Goal: Task Accomplishment & Management: Use online tool/utility

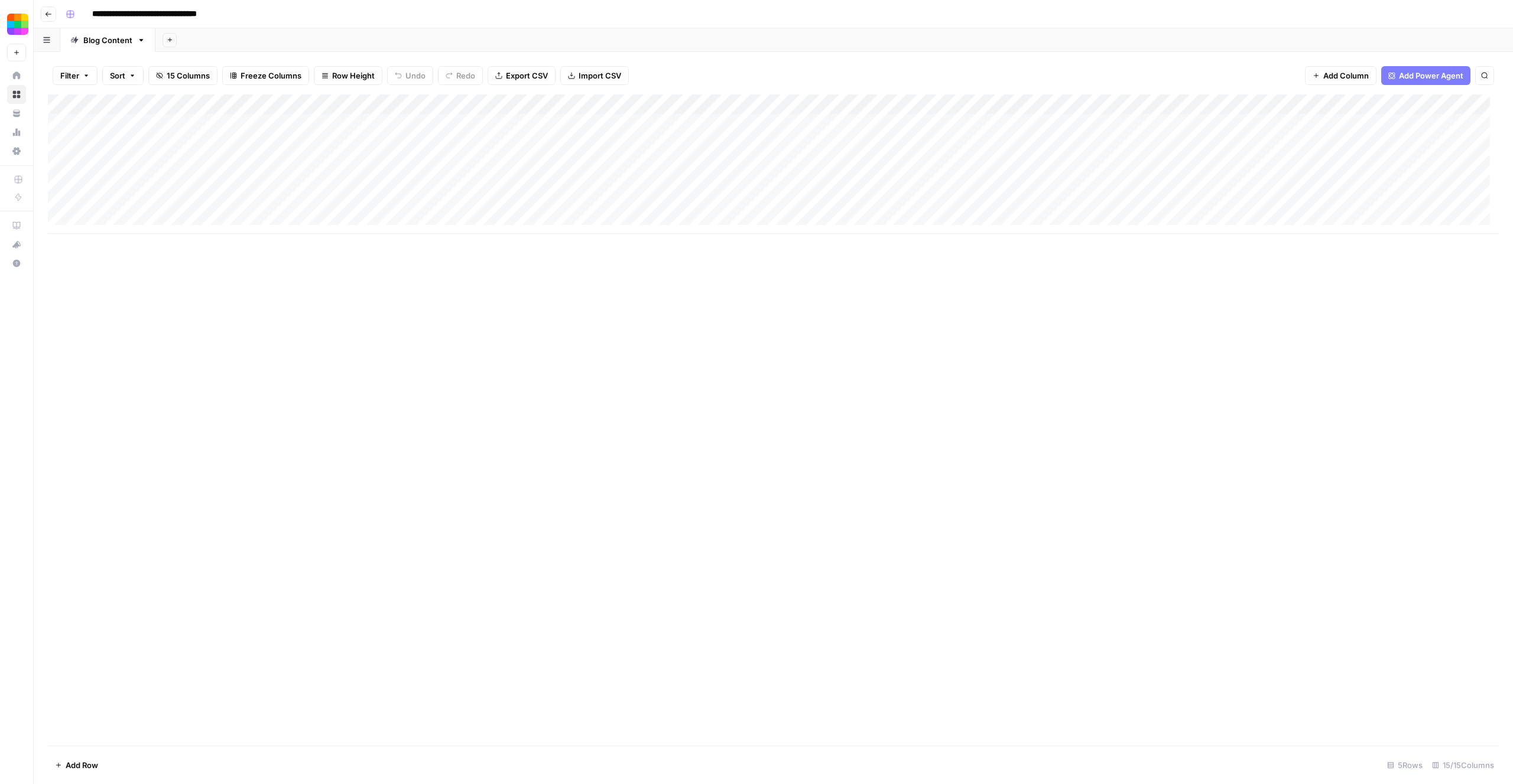
click at [19, 27] on img "Workspace: Smallpdf" at bounding box center [17, 24] width 21 height 21
click at [357, 348] on div "Add Column" at bounding box center [773, 420] width 1451 height 652
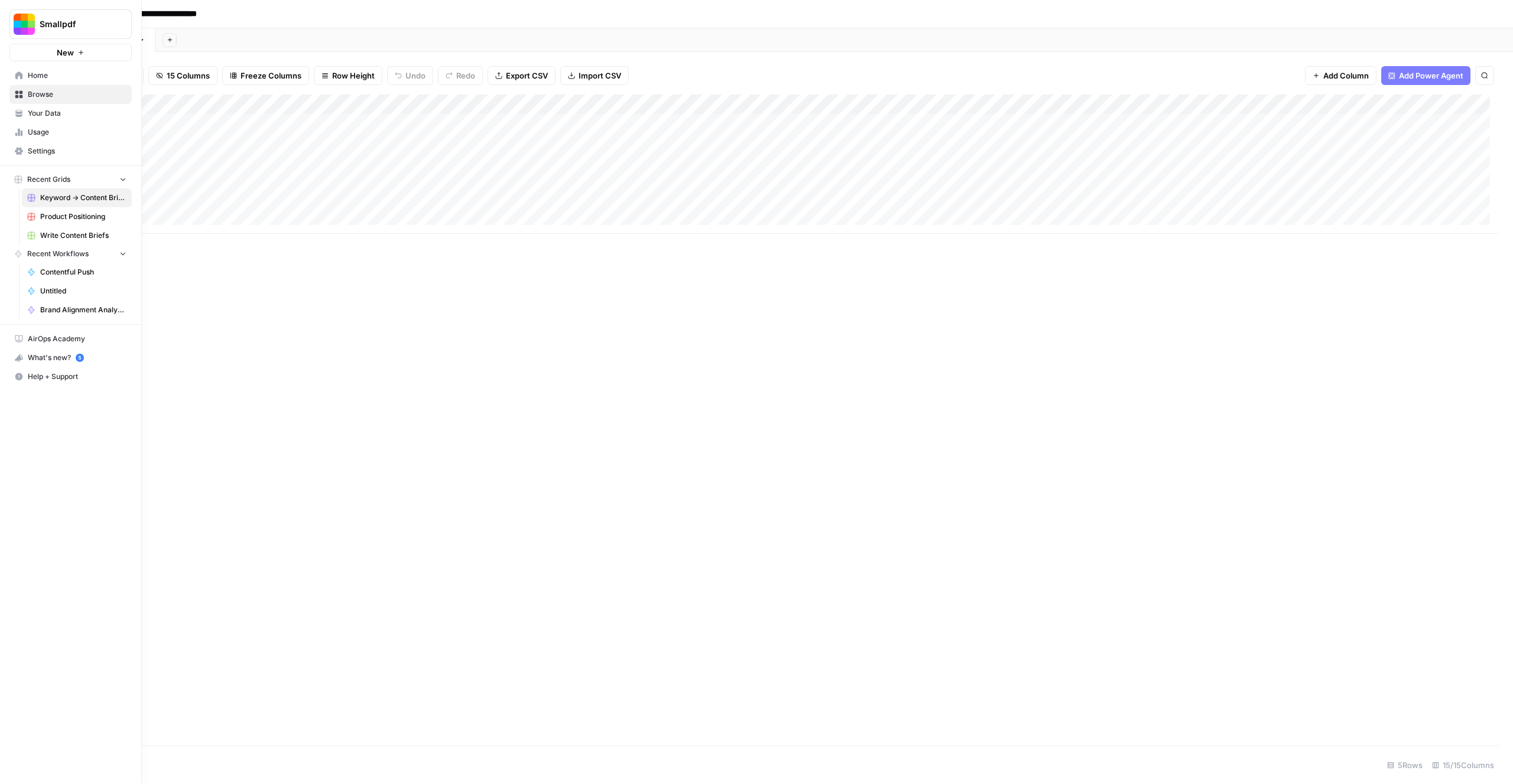
click at [65, 113] on span "Your Data" at bounding box center [77, 113] width 98 height 11
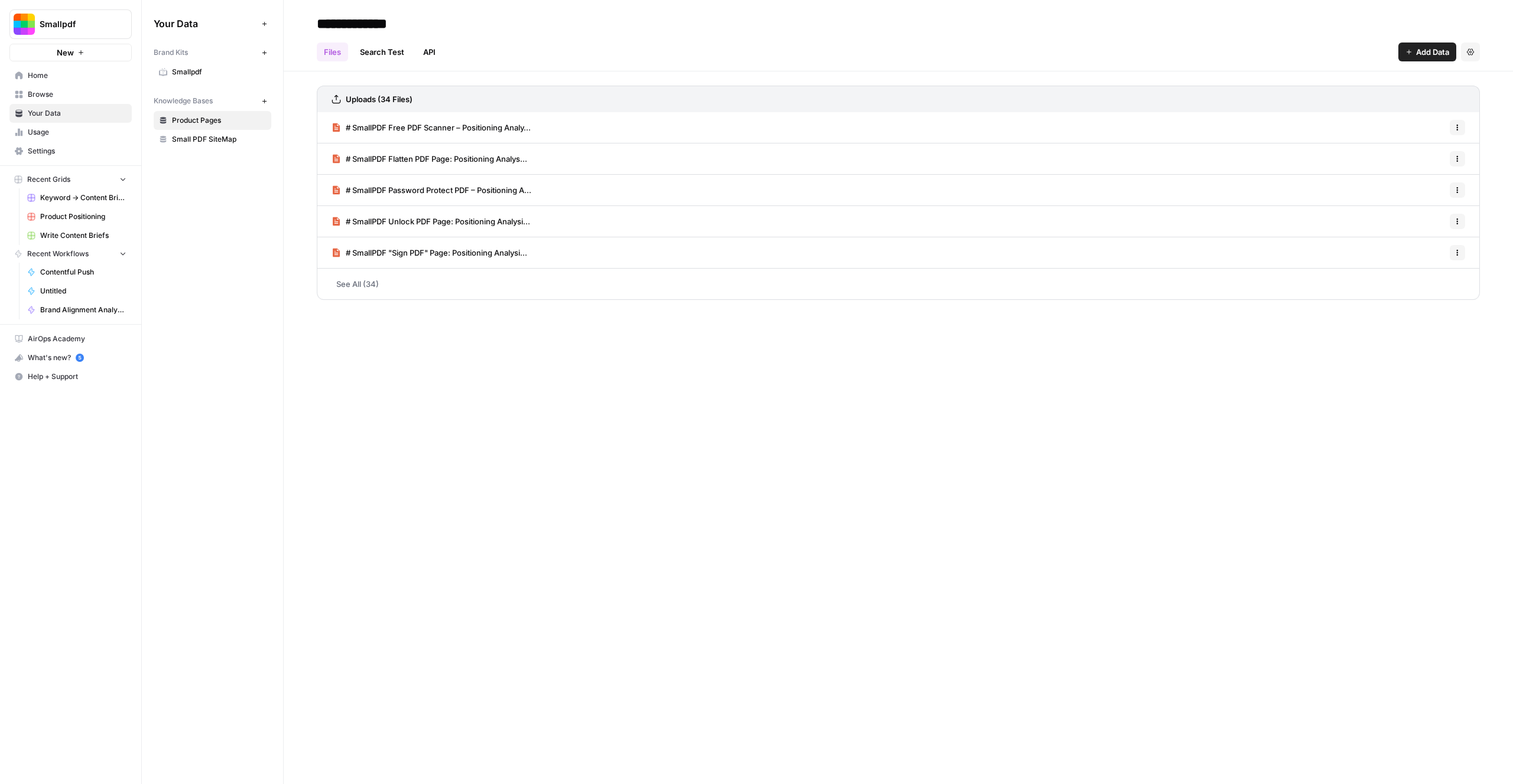
click at [50, 79] on span "Home" at bounding box center [77, 76] width 98 height 11
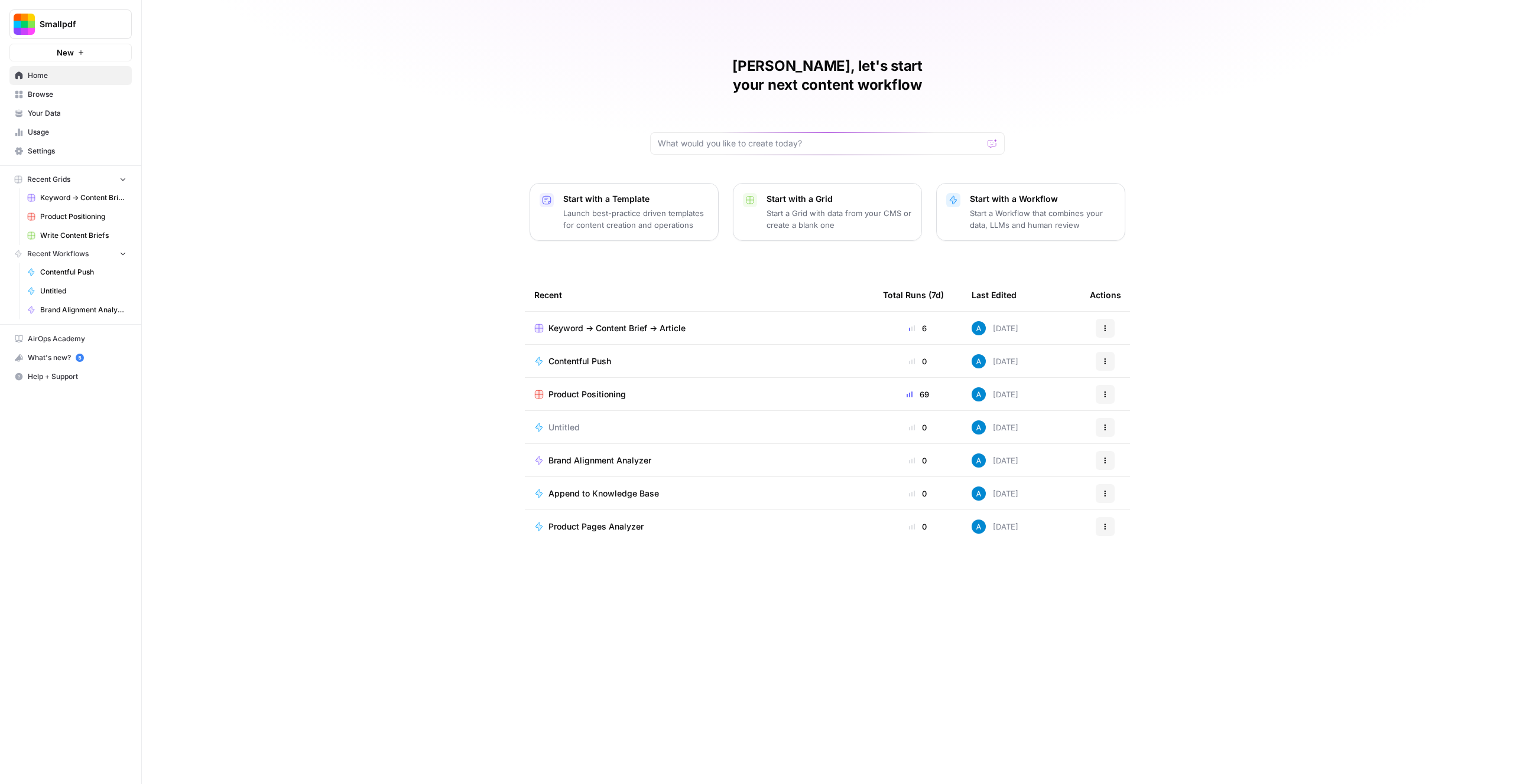
click at [73, 101] on link "Browse" at bounding box center [70, 94] width 123 height 19
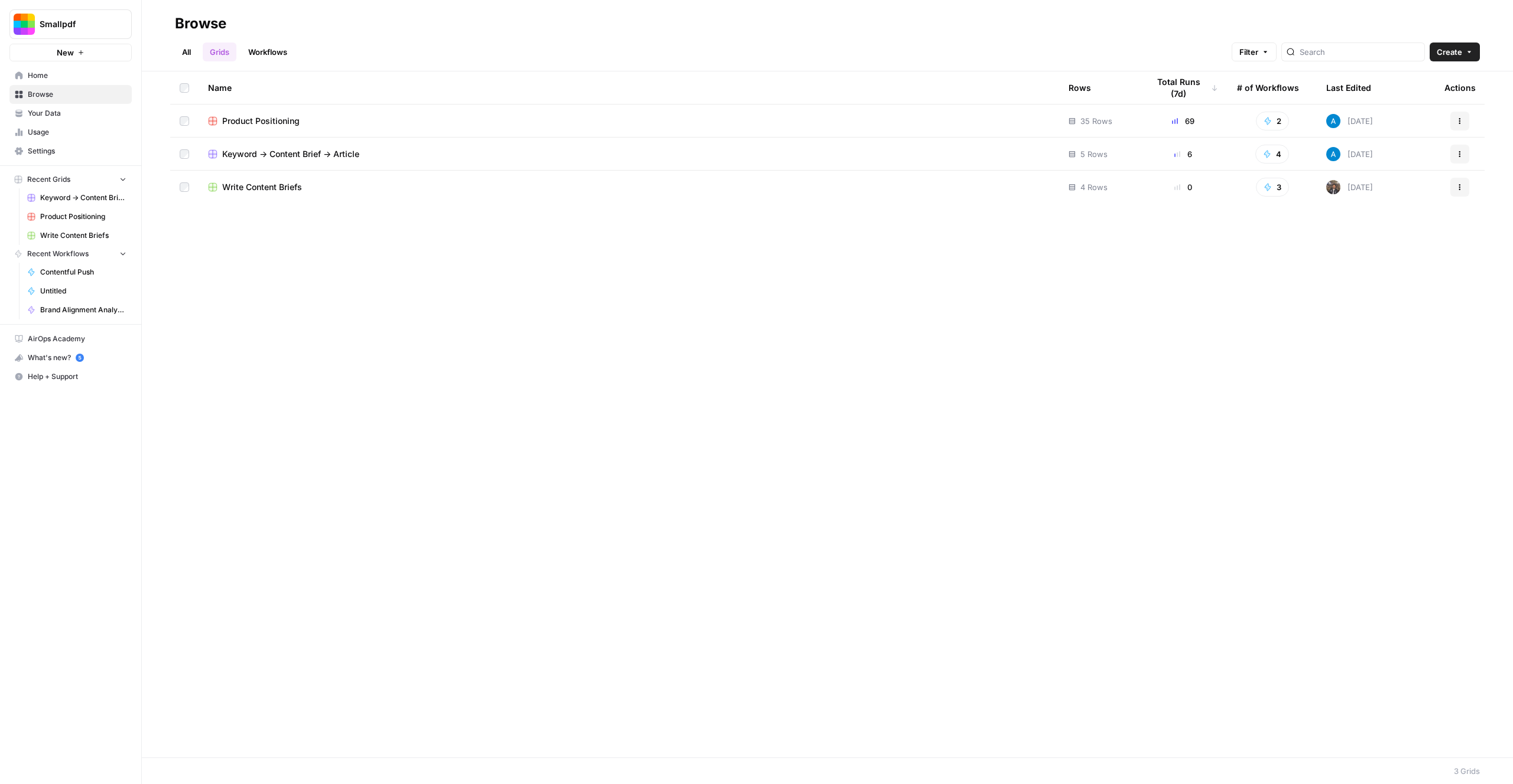
click at [43, 147] on span "Settings" at bounding box center [77, 151] width 98 height 11
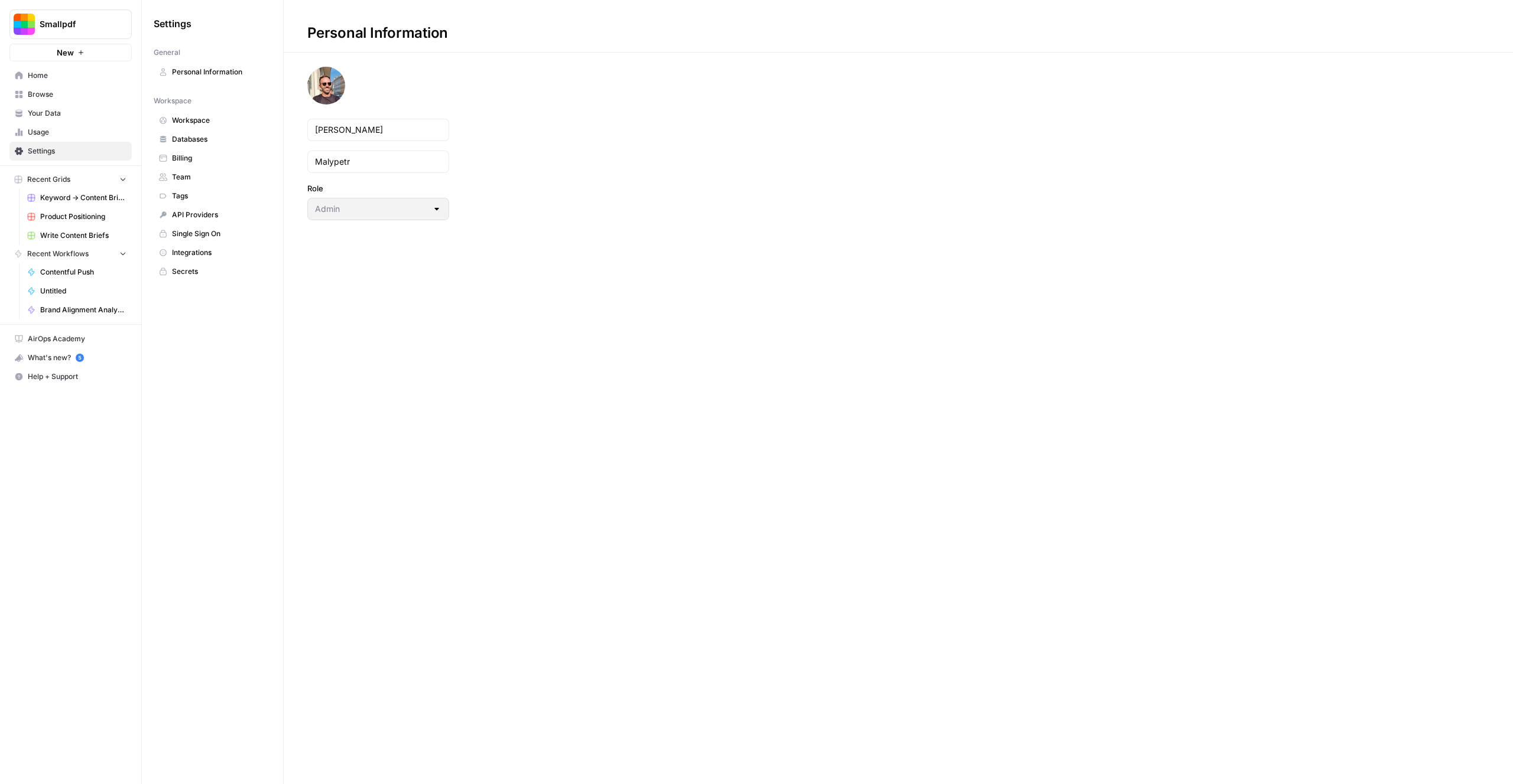
click at [191, 160] on span "Billing" at bounding box center [219, 158] width 94 height 11
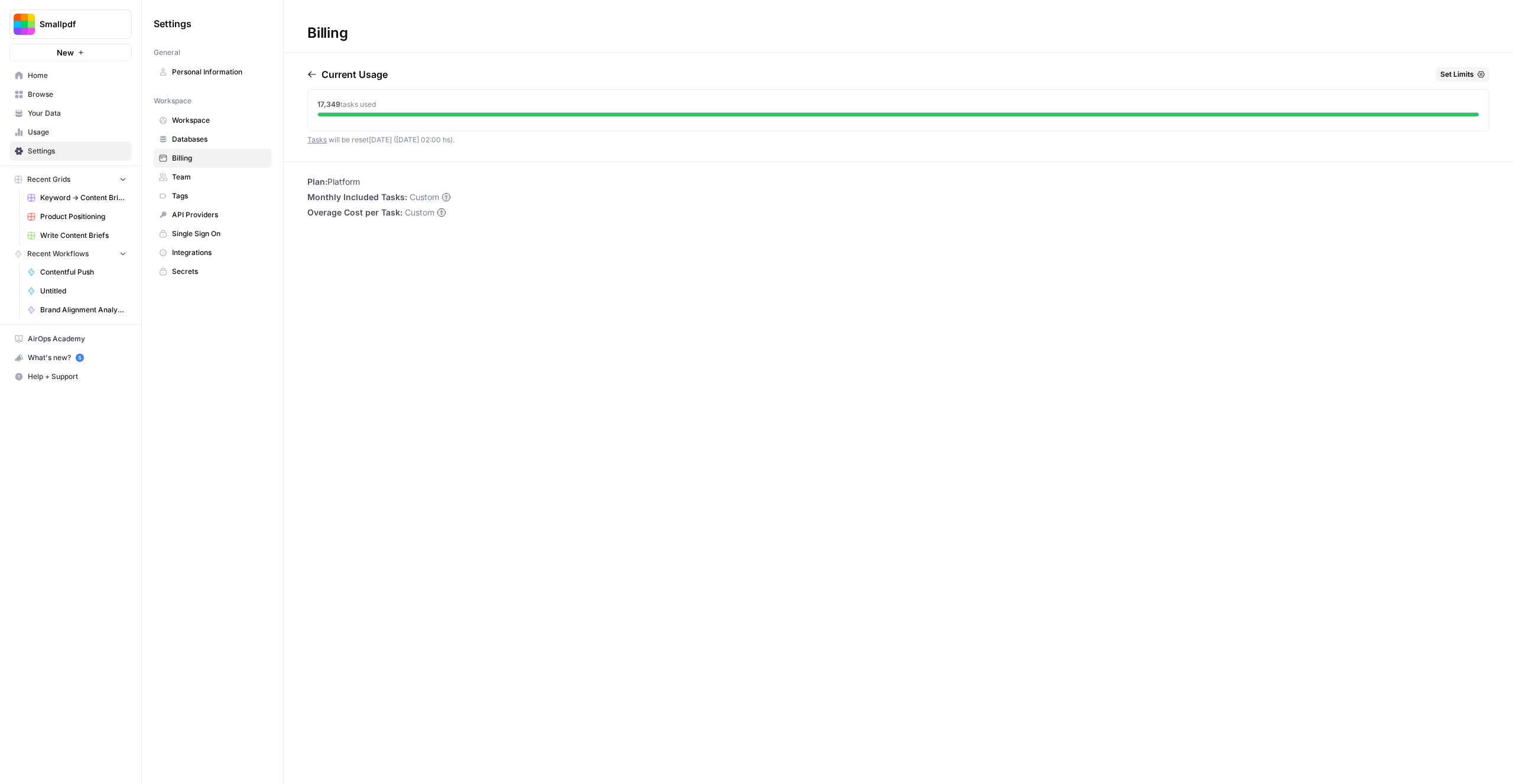
click at [220, 141] on span "Databases" at bounding box center [219, 139] width 94 height 11
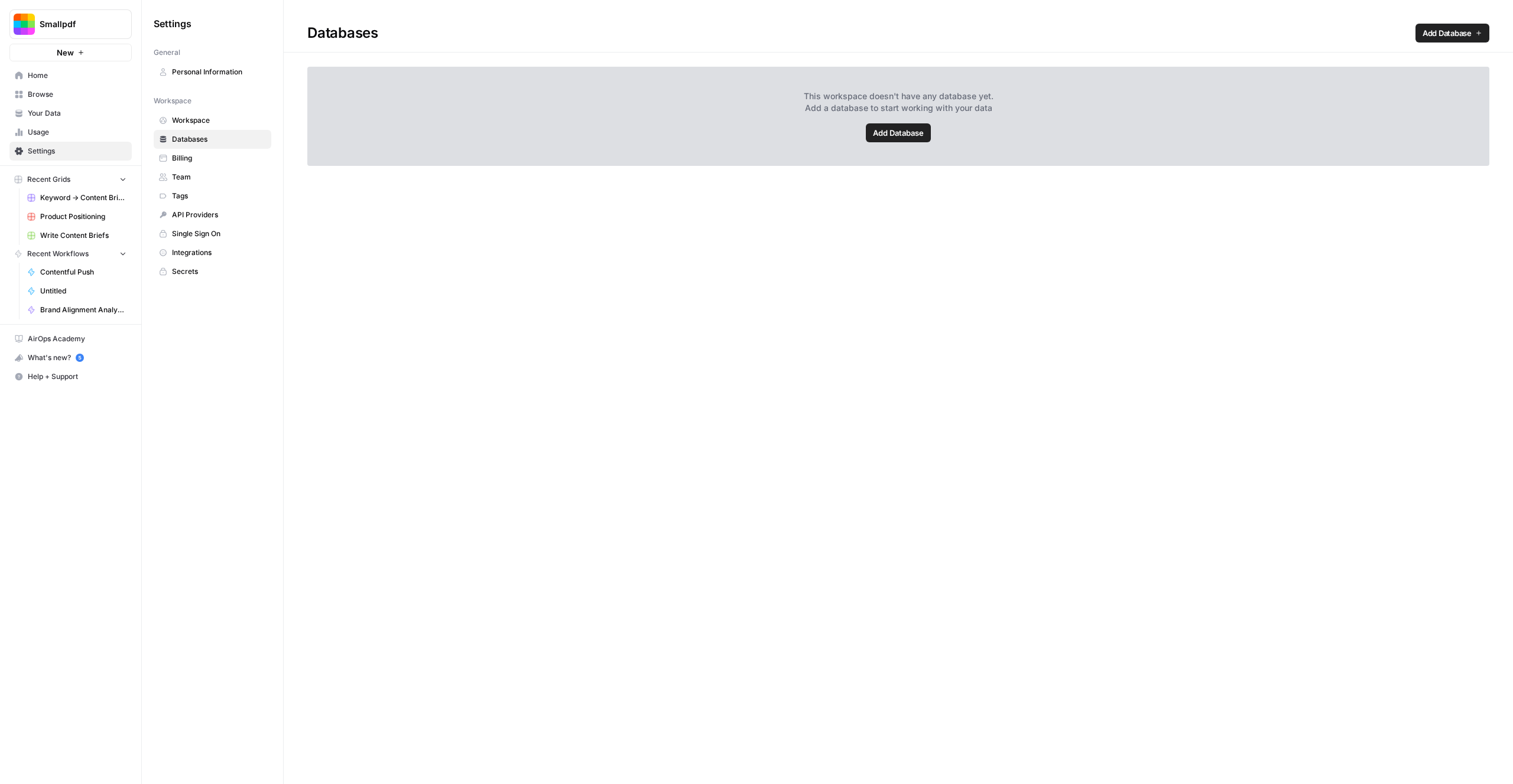
click at [213, 111] on link "Workspace" at bounding box center [212, 120] width 117 height 19
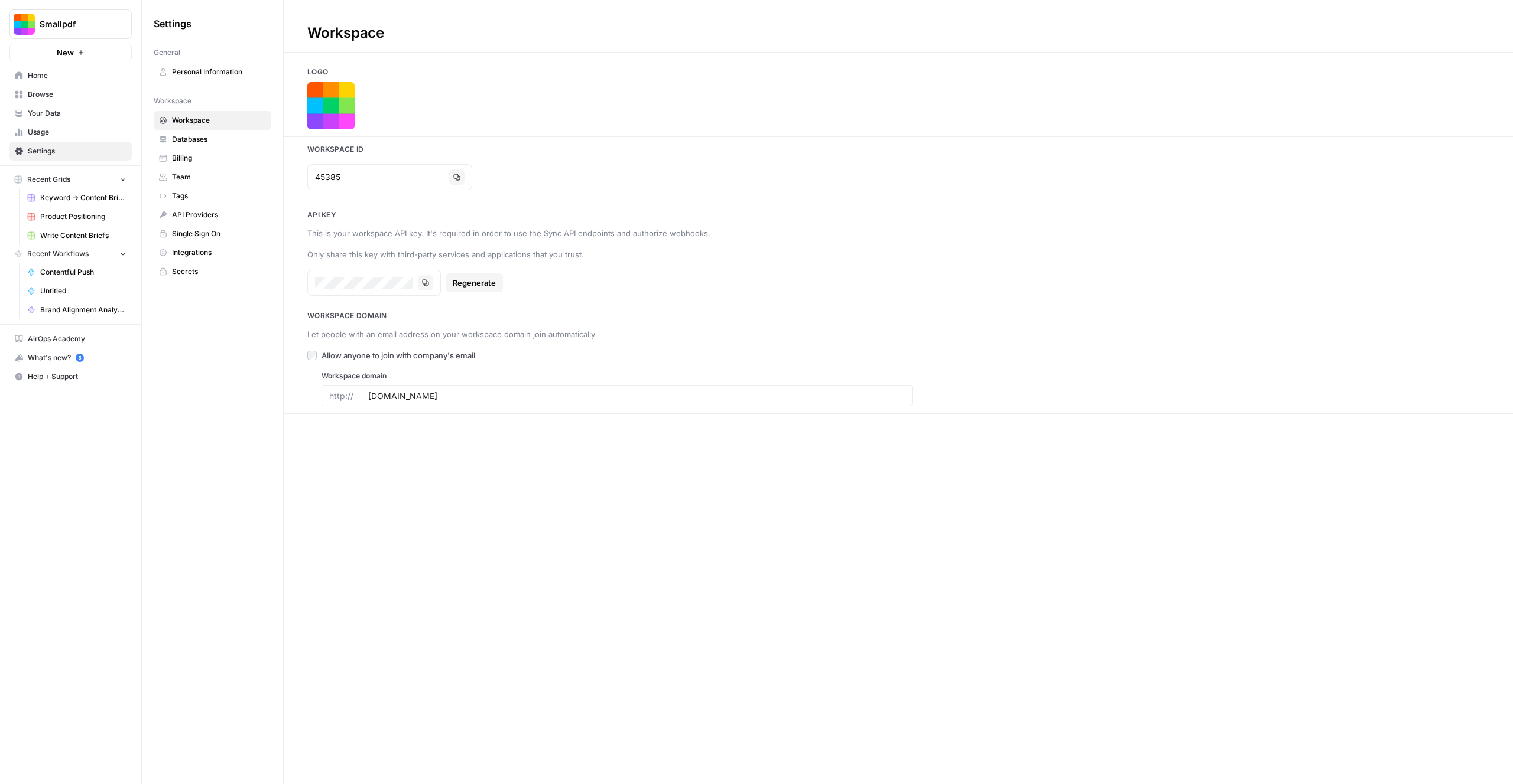
click at [193, 136] on span "Databases" at bounding box center [219, 139] width 94 height 11
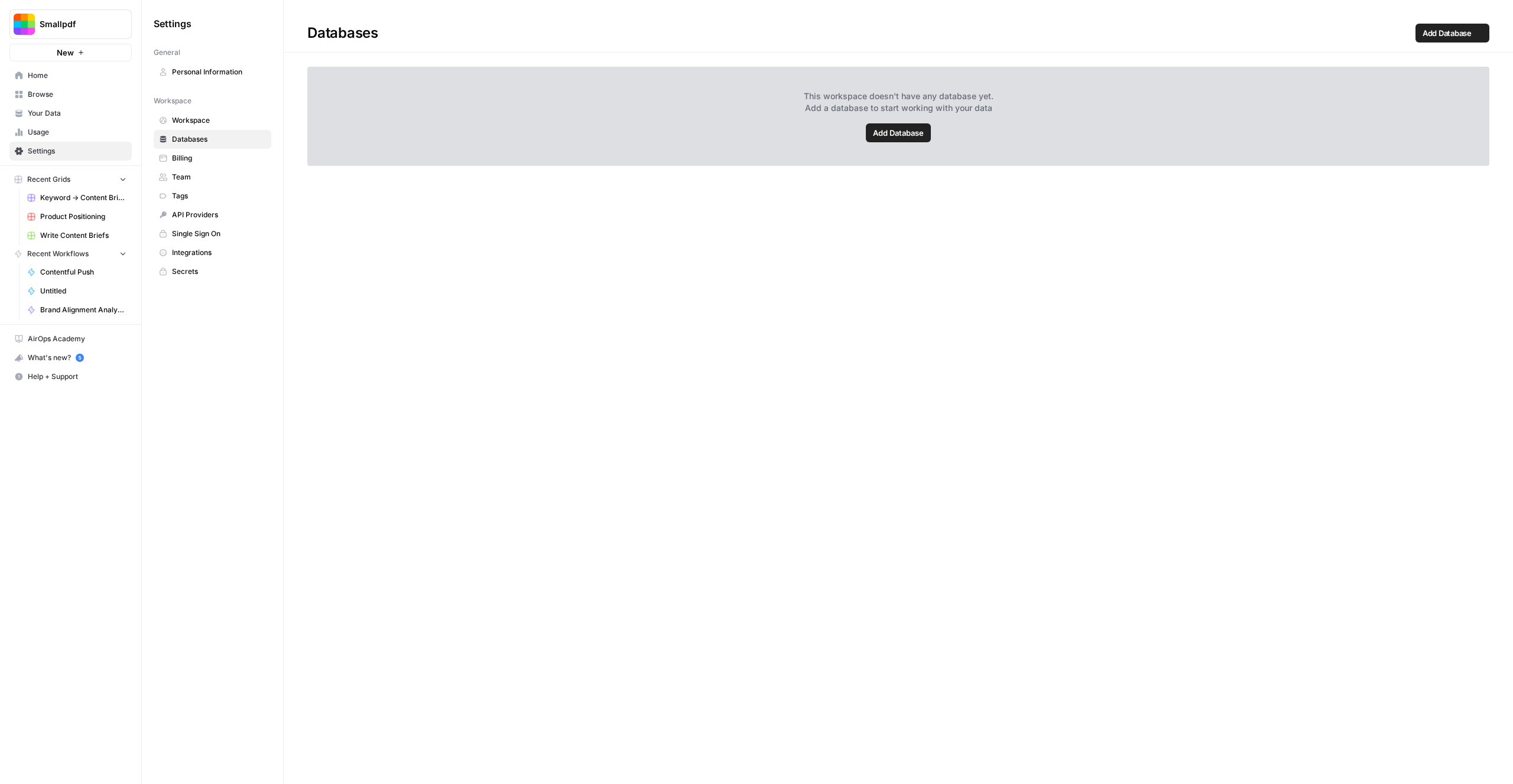
click at [188, 158] on span "Billing" at bounding box center [219, 158] width 94 height 11
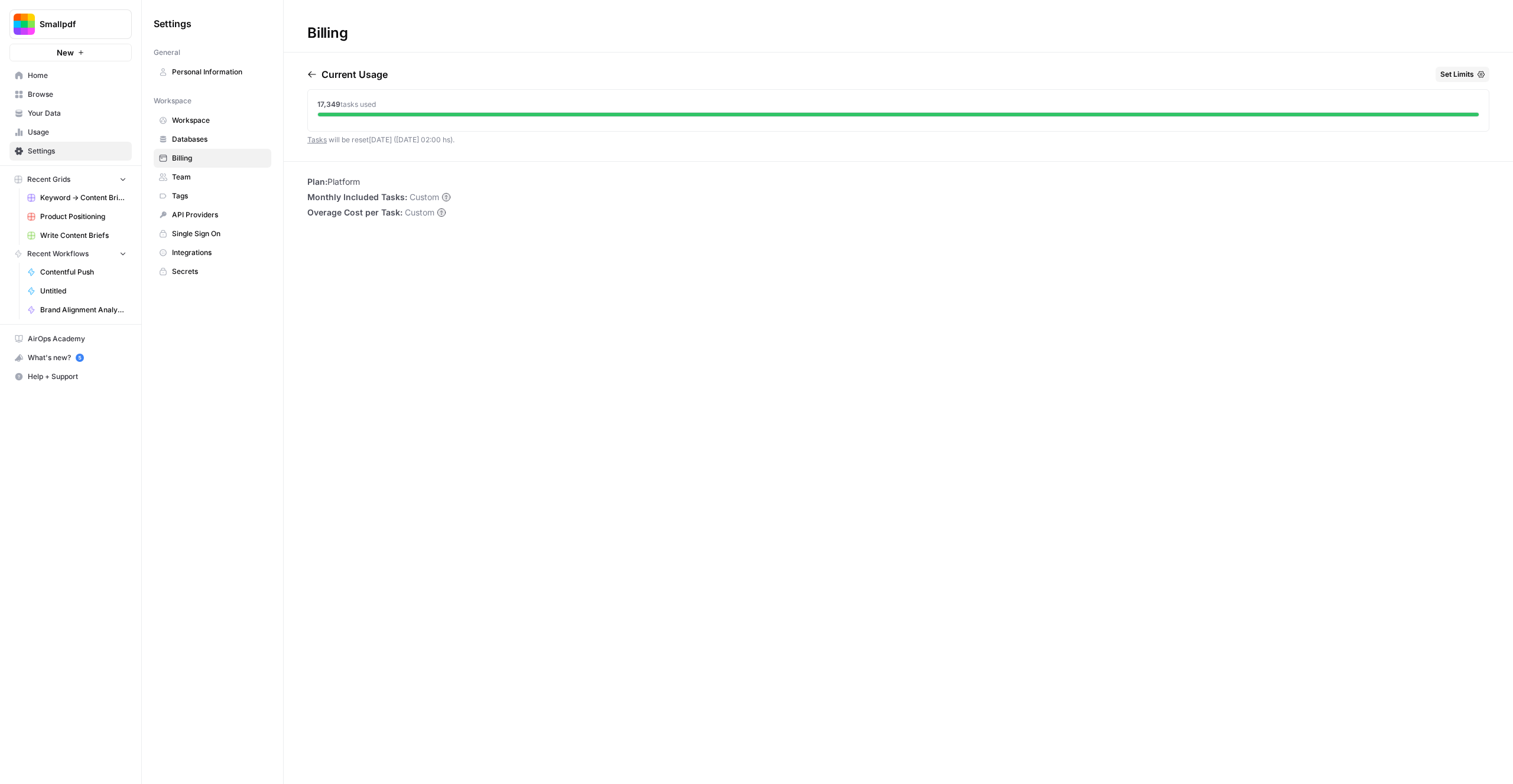
click at [458, 423] on div "Billing Current Usage Set Limits 17,349 tasks used Tasks will be reset [DATE] (…" at bounding box center [898, 392] width 1229 height 784
click at [74, 54] on button "New" at bounding box center [70, 52] width 123 height 17
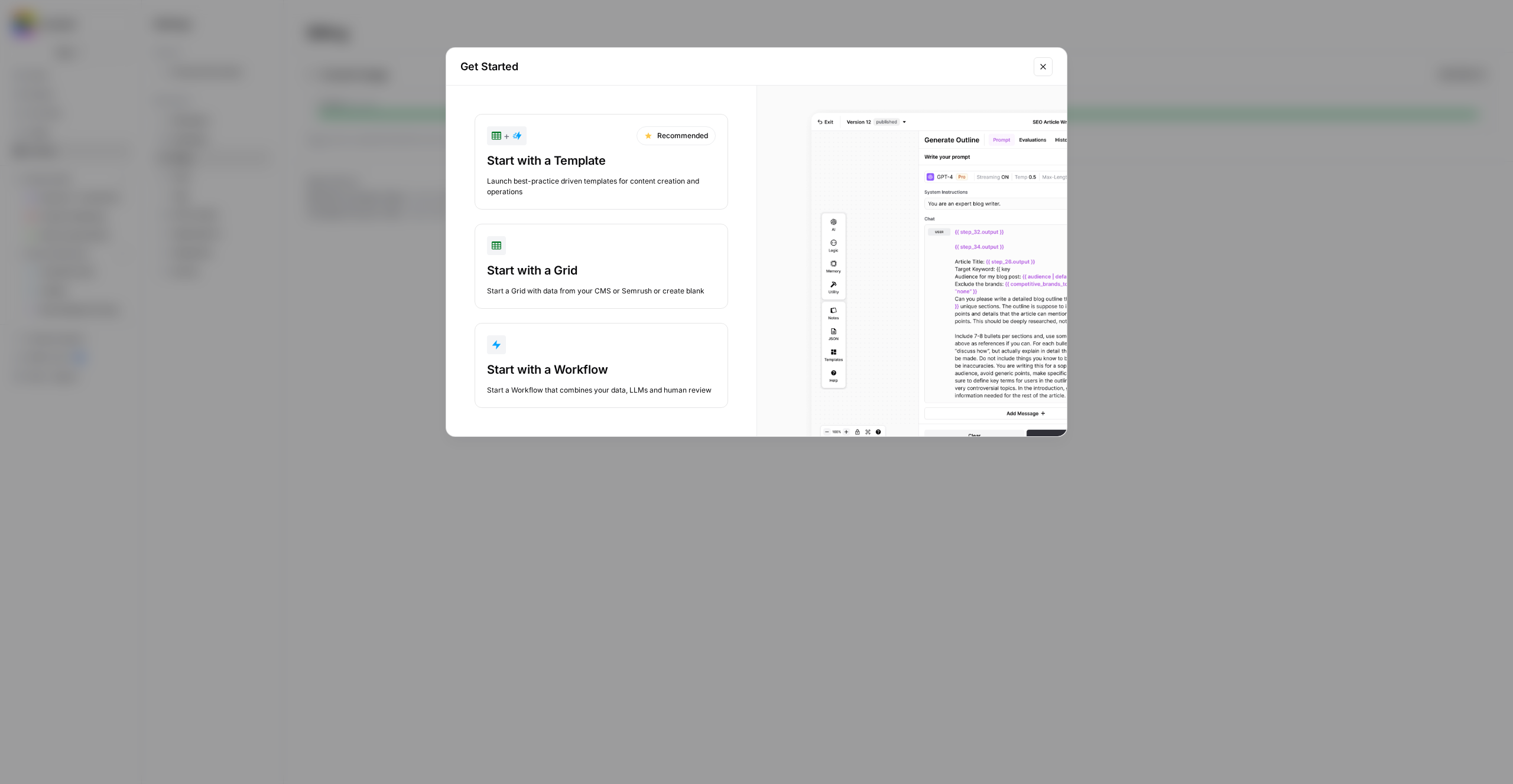
click at [598, 355] on button "Start with a Workflow Start a Workflow that combines your data, LLMs and human …" at bounding box center [601, 365] width 253 height 85
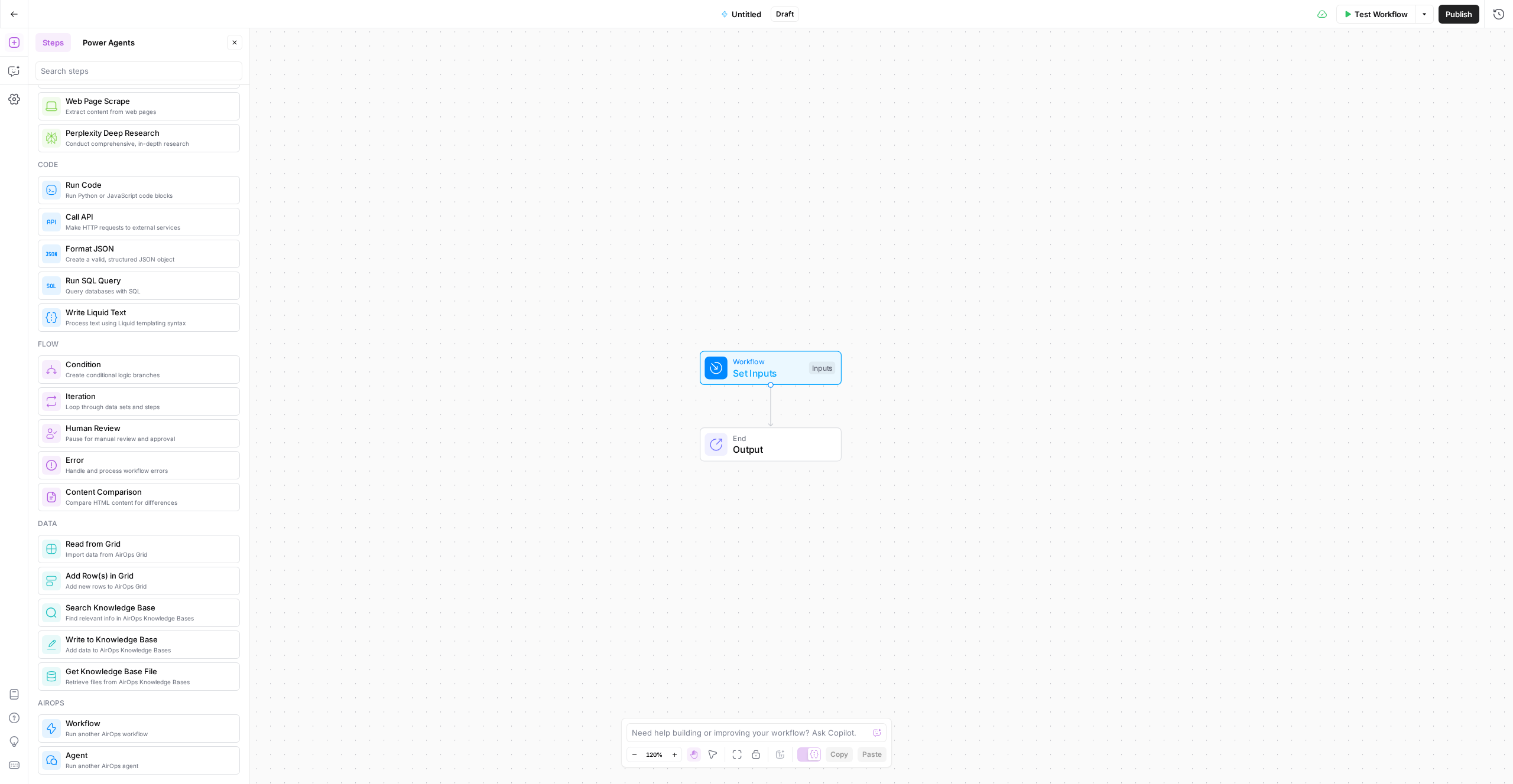
scroll to position [117, 0]
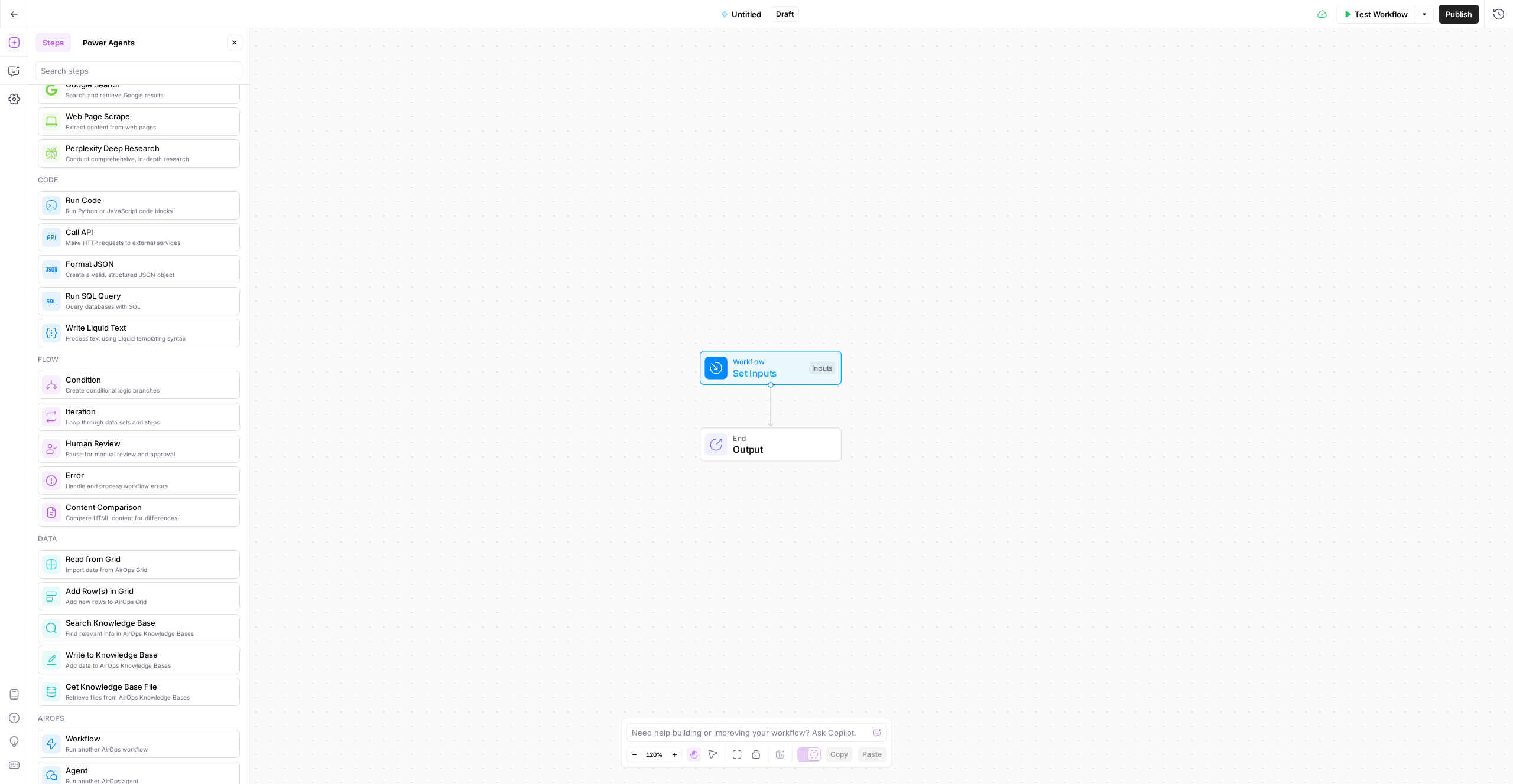
click at [98, 238] on span "Make HTTP requests to external services" at bounding box center [148, 243] width 164 height 9
click at [1480, 44] on icon "button" at bounding box center [1479, 42] width 7 height 7
click at [1388, 379] on span "Show Advanced Settings" at bounding box center [1395, 380] width 82 height 11
click at [1391, 378] on span "Hide Advanced Settings" at bounding box center [1394, 380] width 79 height 11
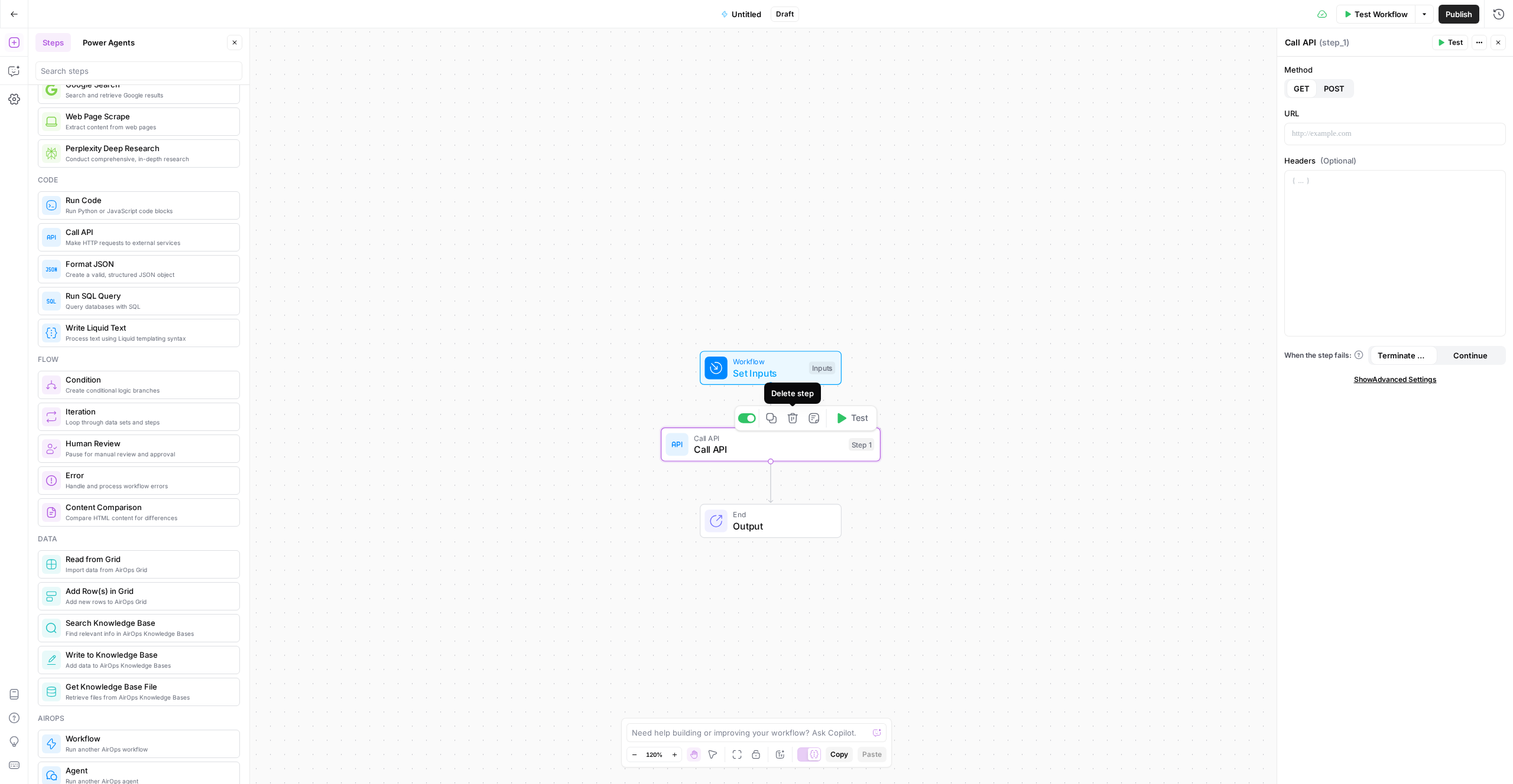
click at [790, 417] on icon "button" at bounding box center [792, 418] width 11 height 11
click at [741, 131] on span "Delete Step" at bounding box center [724, 137] width 46 height 12
